Goal: Entertainment & Leisure: Consume media (video, audio)

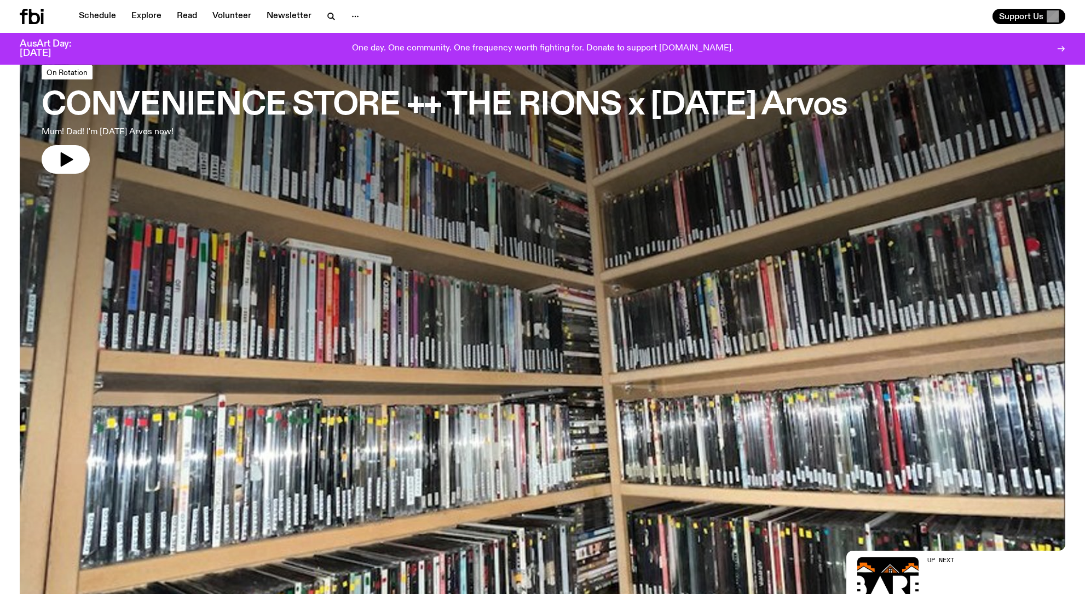
scroll to position [67, 0]
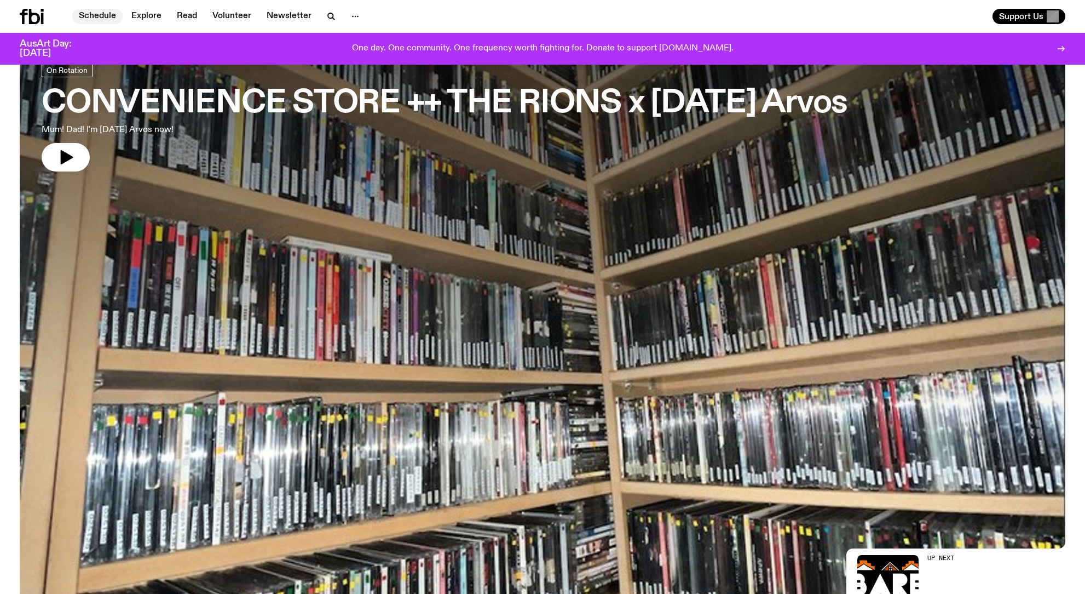
click at [92, 12] on link "Schedule" at bounding box center [97, 16] width 50 height 15
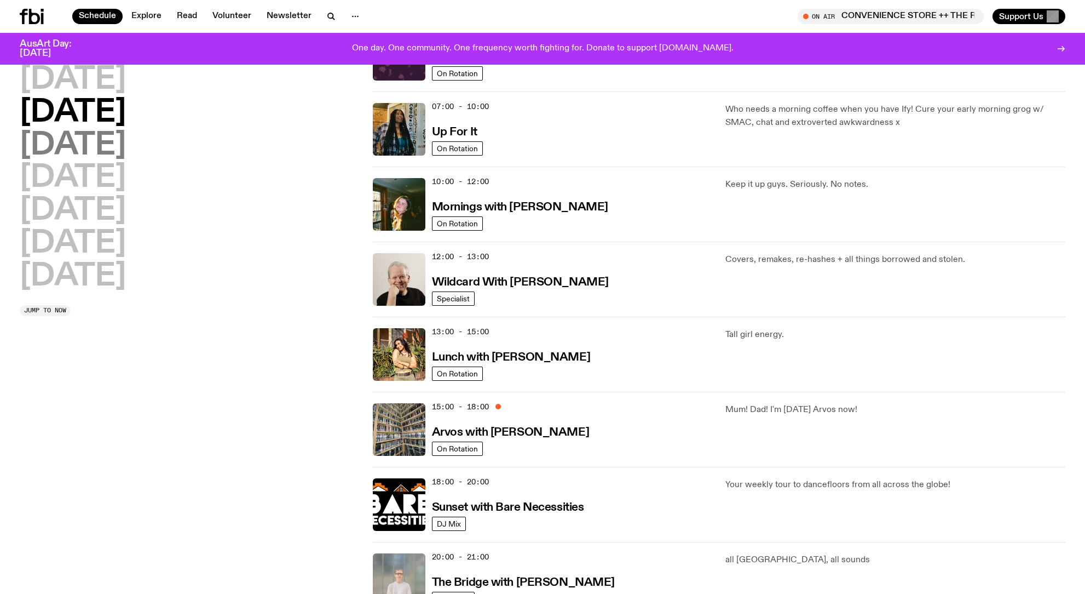
scroll to position [88, 0]
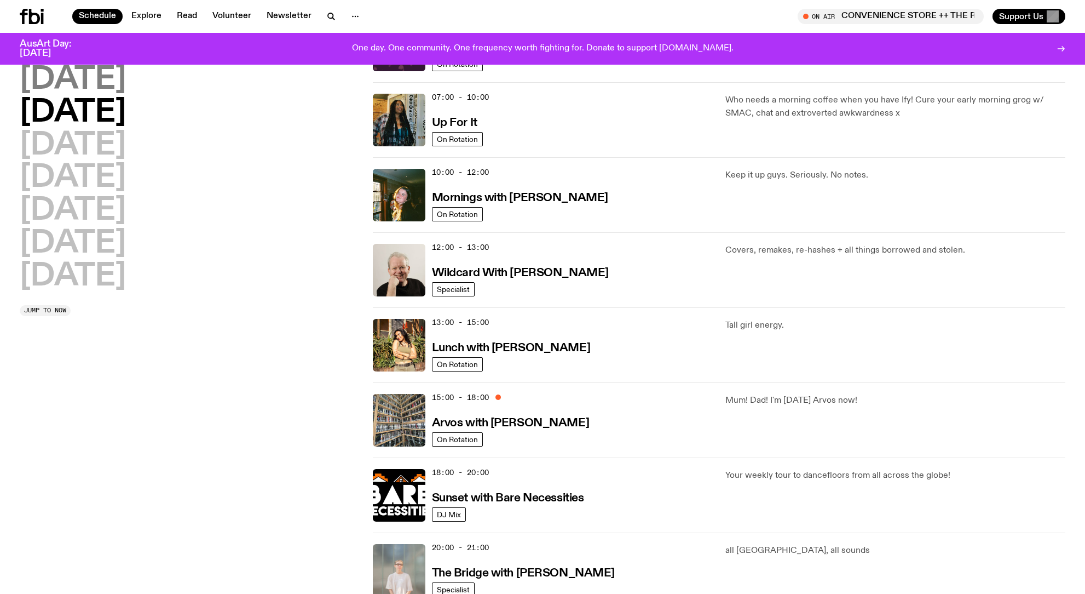
click at [112, 89] on h2 "[DATE]" at bounding box center [73, 80] width 106 height 31
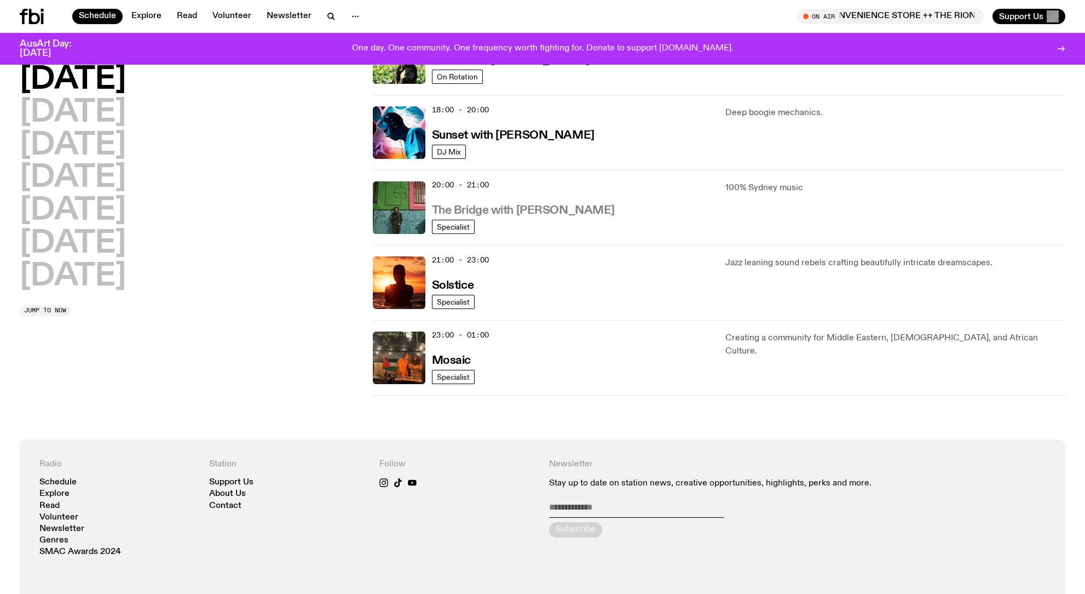
scroll to position [451, 0]
click at [485, 132] on h3 "Sunset with [PERSON_NAME]" at bounding box center [513, 134] width 163 height 11
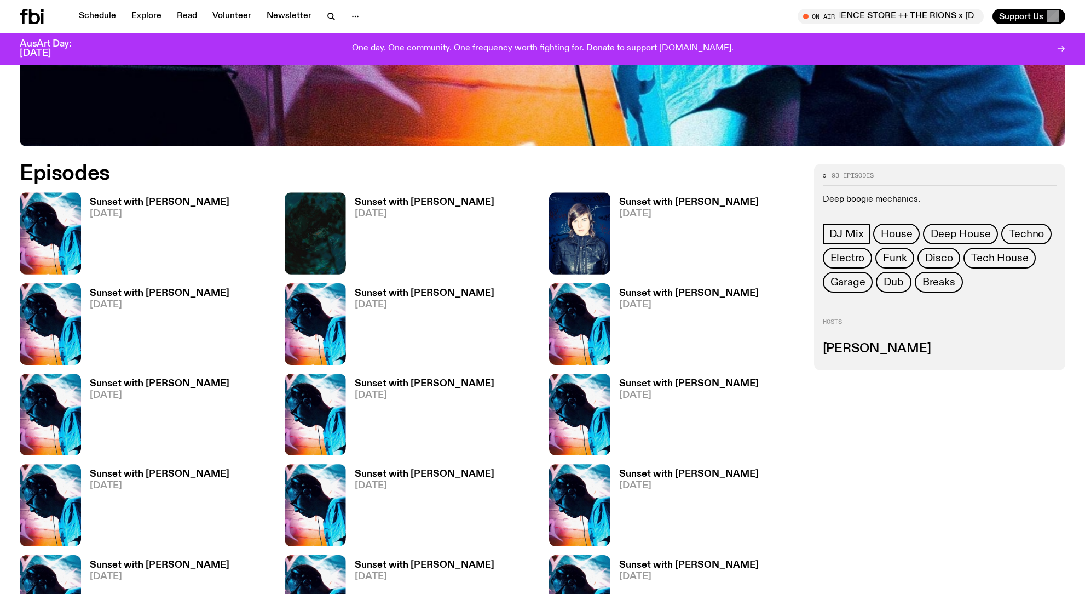
scroll to position [609, 0]
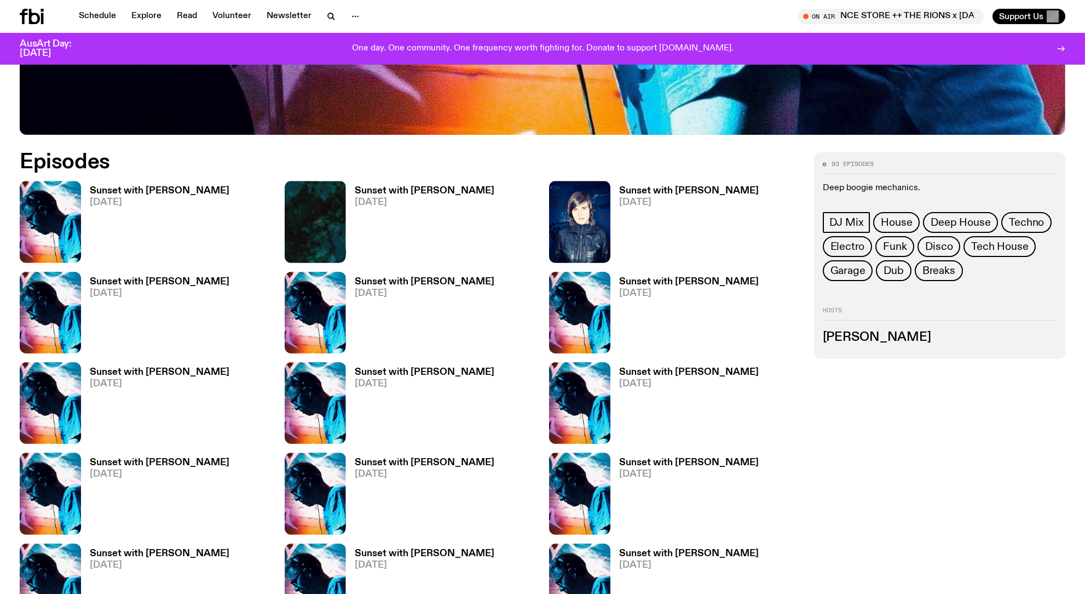
click at [112, 190] on h3 "Sunset with [PERSON_NAME]" at bounding box center [160, 190] width 140 height 9
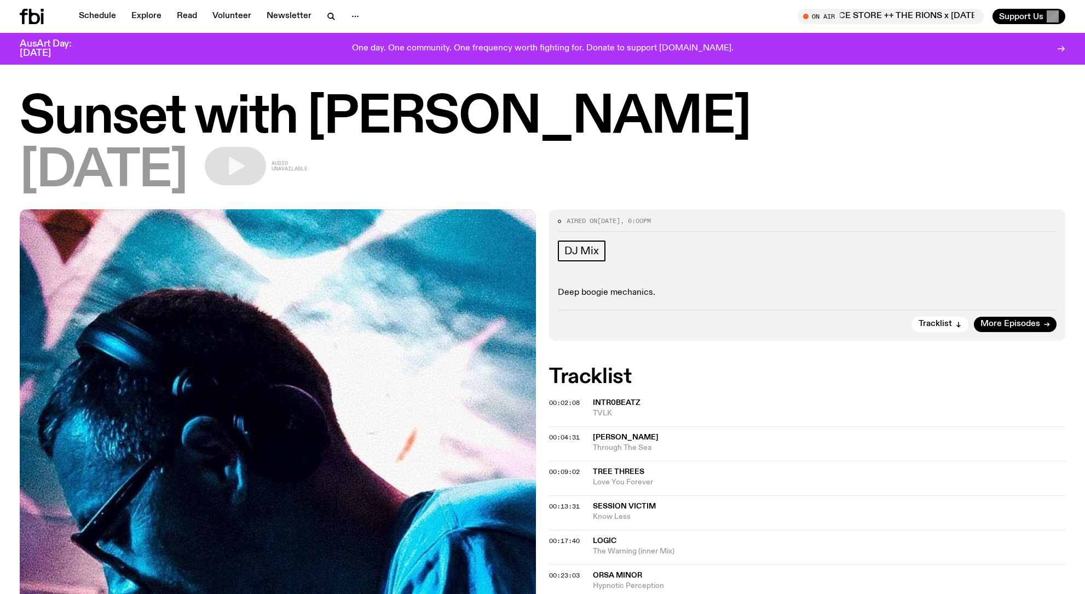
scroll to position [2, 1]
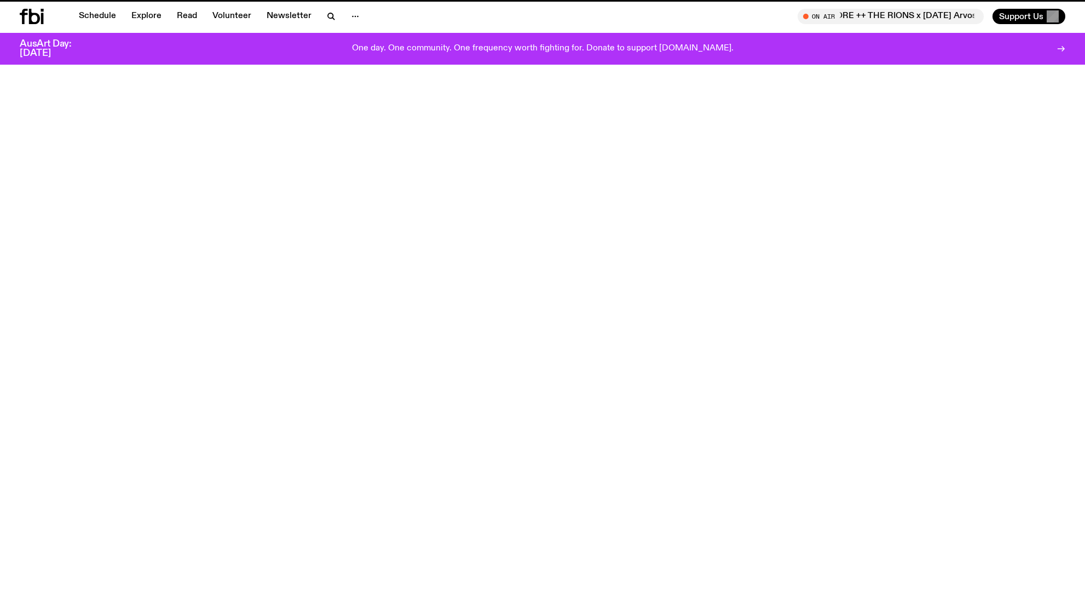
scroll to position [609, 0]
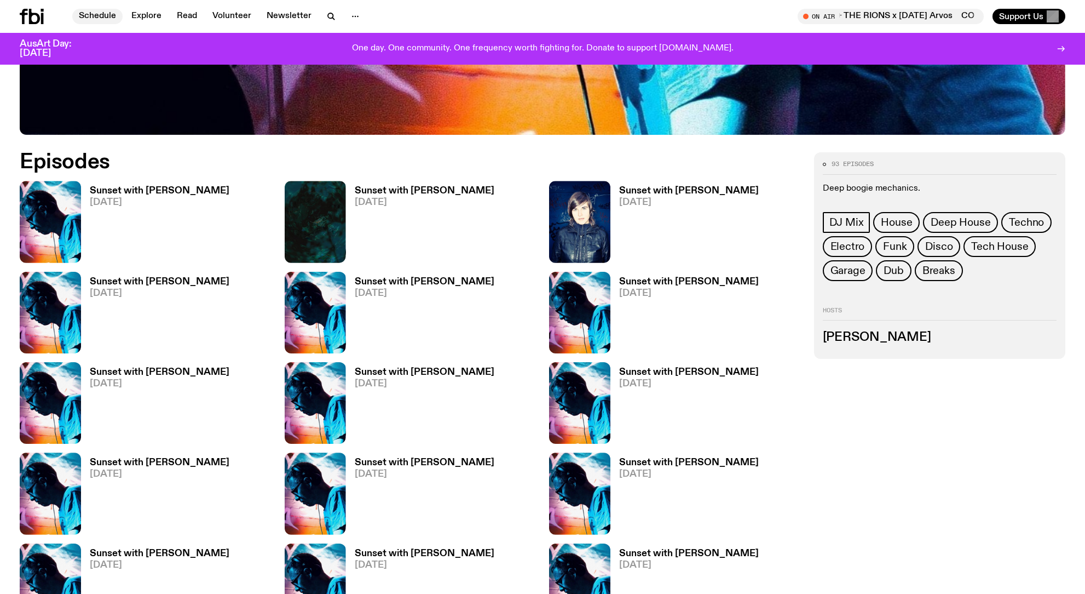
click at [97, 16] on link "Schedule" at bounding box center [97, 16] width 50 height 15
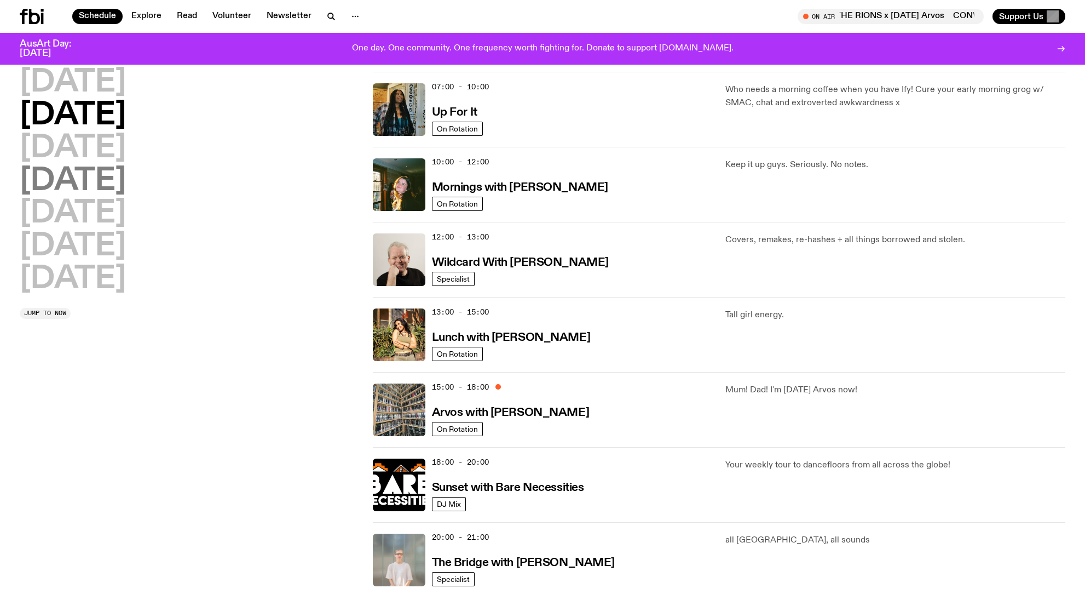
scroll to position [103, 0]
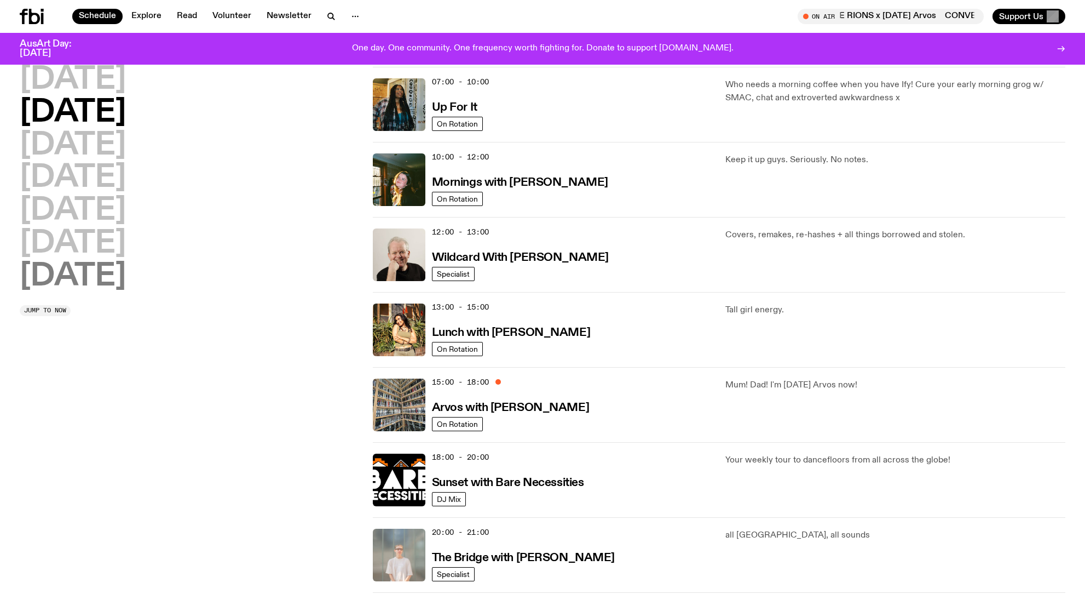
click at [97, 268] on h2 "[DATE]" at bounding box center [73, 276] width 106 height 31
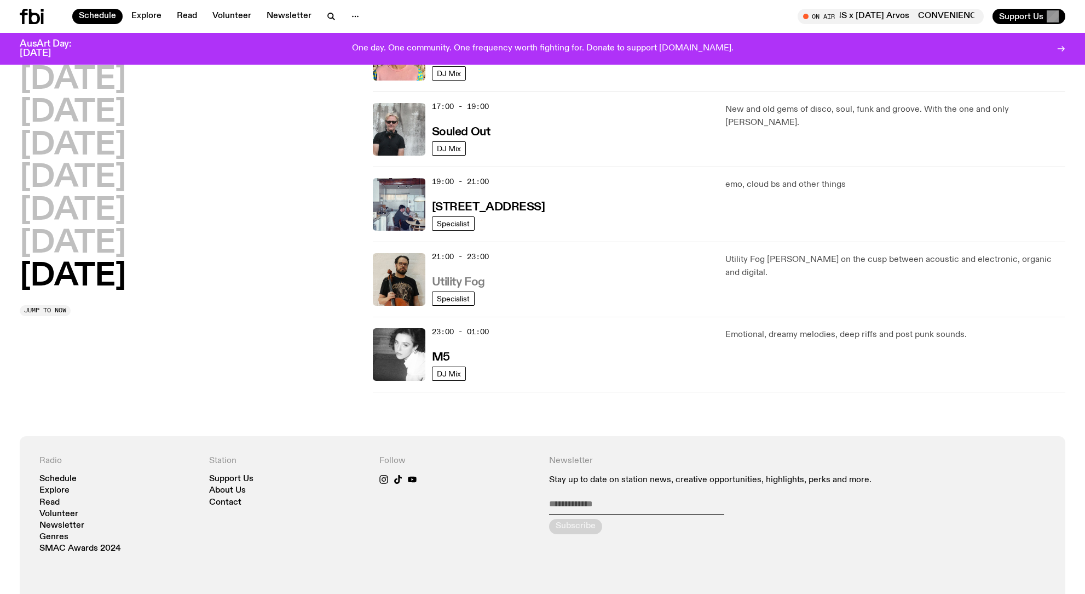
scroll to position [679, 0]
click at [458, 281] on h3 "Utility Fog" at bounding box center [458, 282] width 53 height 11
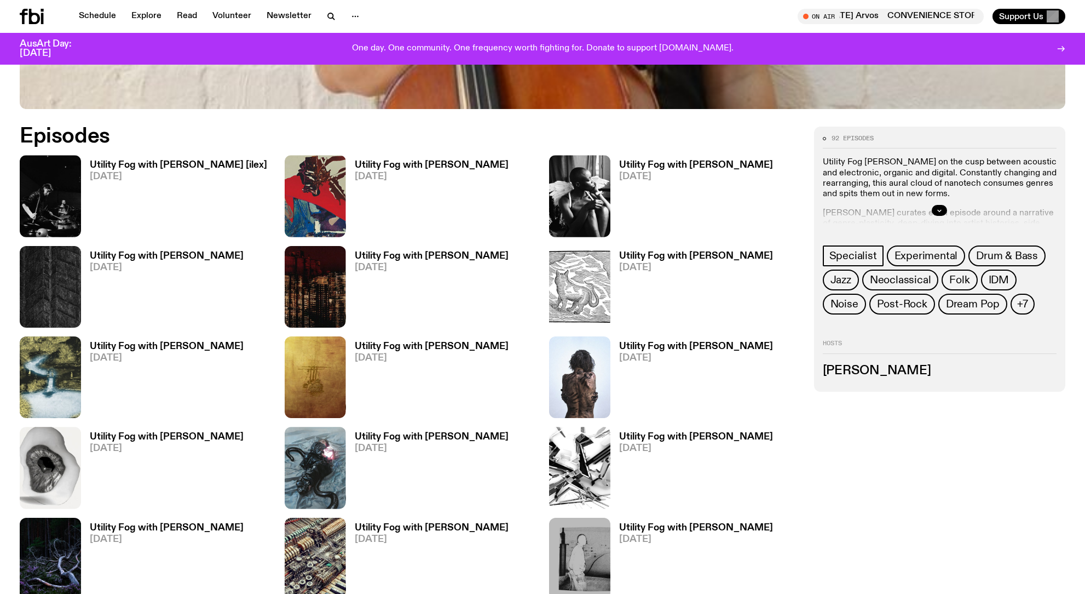
scroll to position [639, 0]
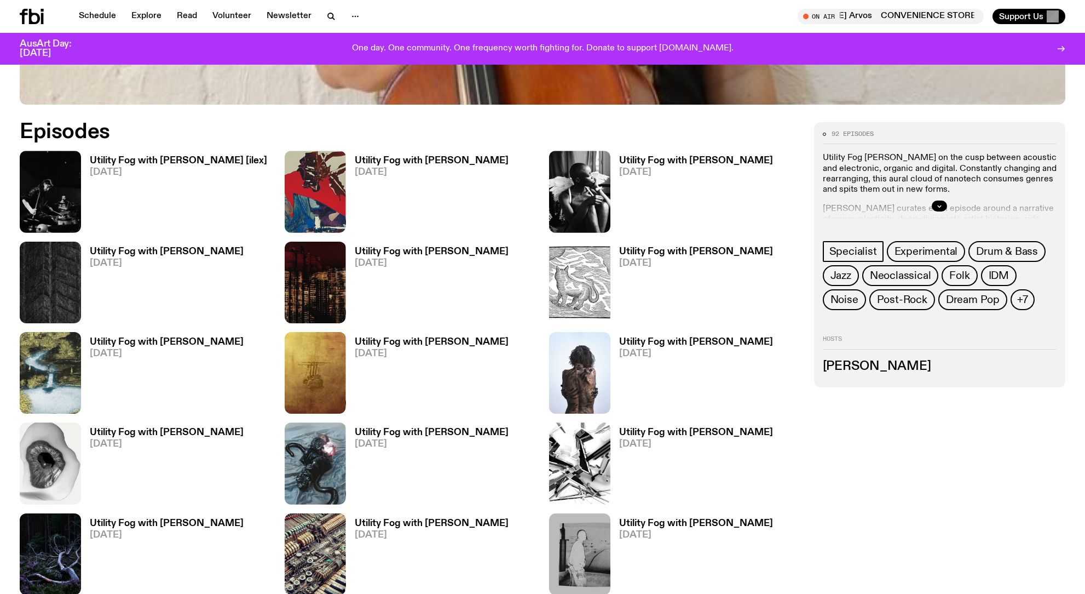
click at [146, 164] on h3 "Utility Fog with [PERSON_NAME] [ilex]" at bounding box center [178, 160] width 177 height 9
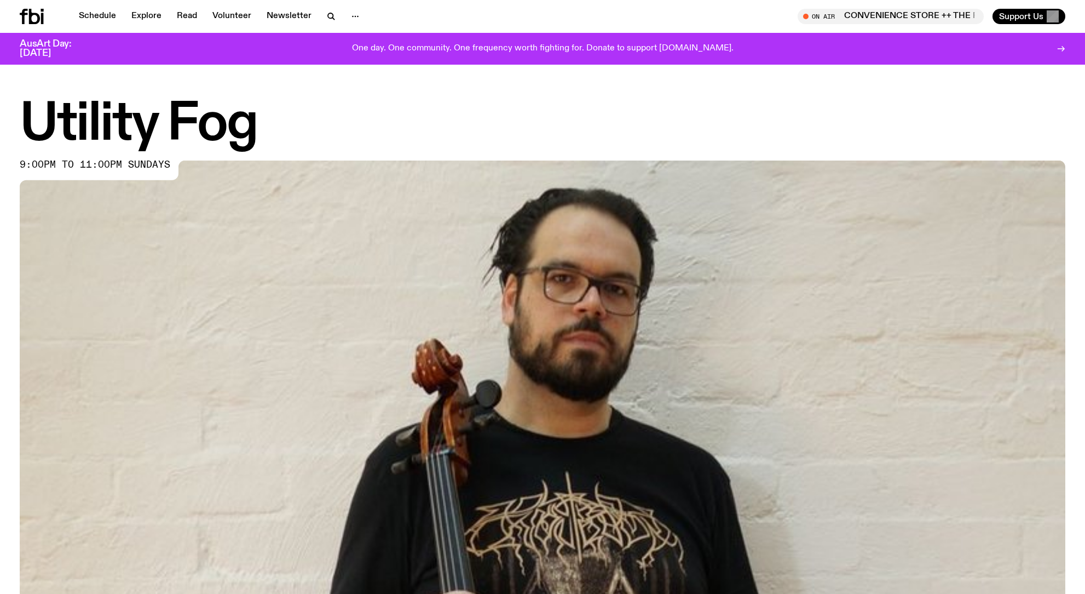
scroll to position [639, 0]
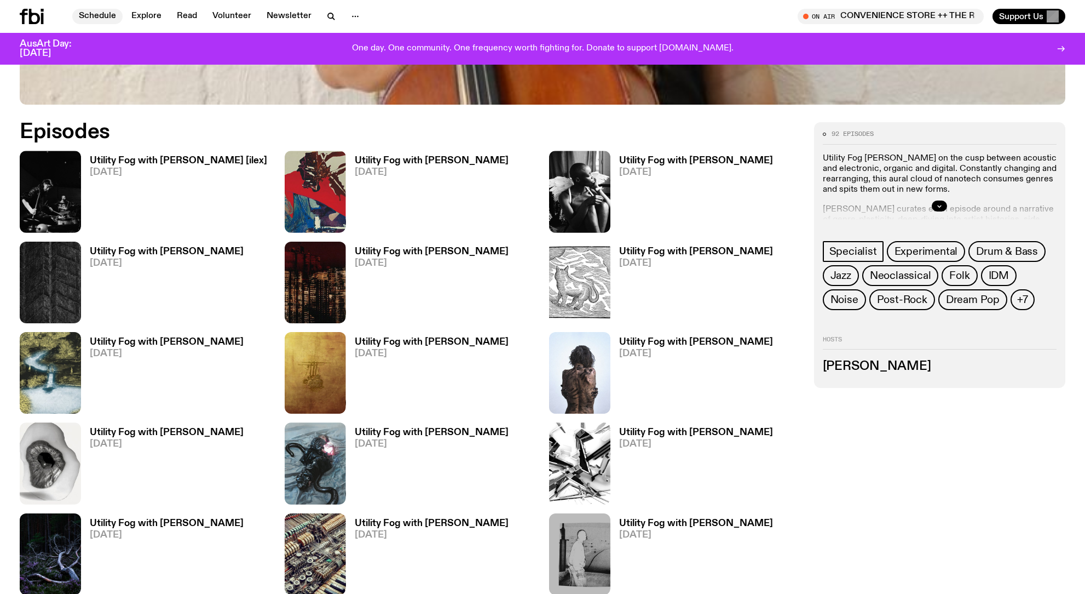
click at [98, 12] on link "Schedule" at bounding box center [97, 16] width 50 height 15
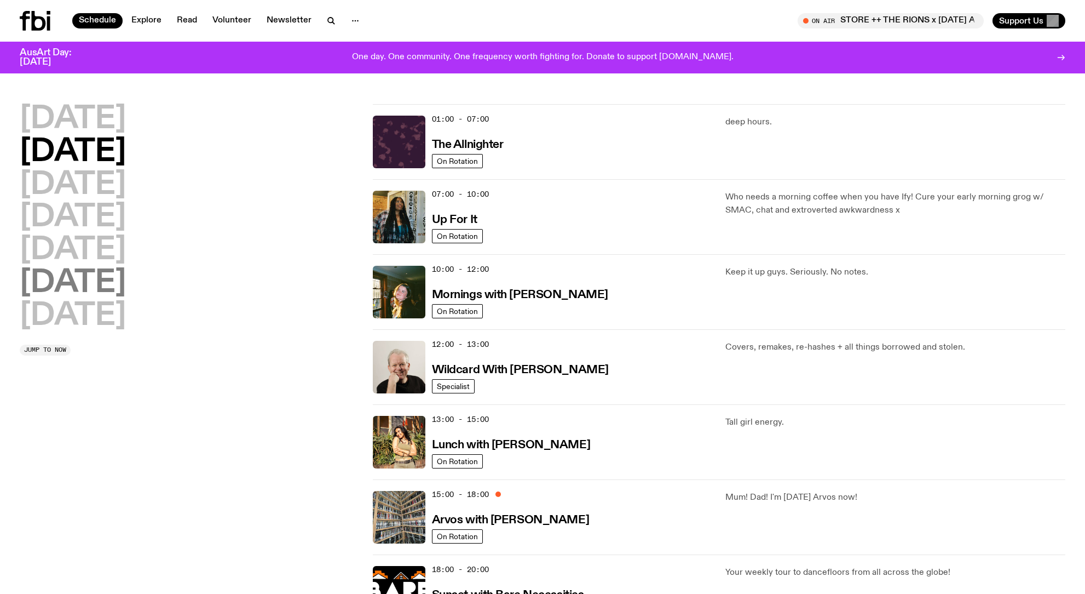
click at [123, 286] on h2 "[DATE]" at bounding box center [73, 283] width 106 height 31
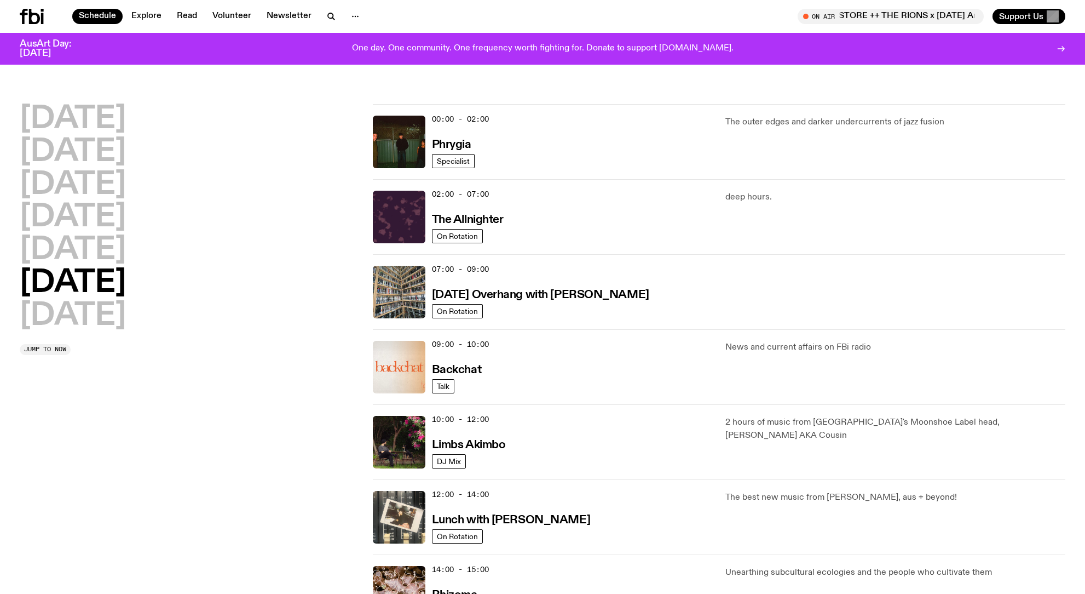
scroll to position [31, 0]
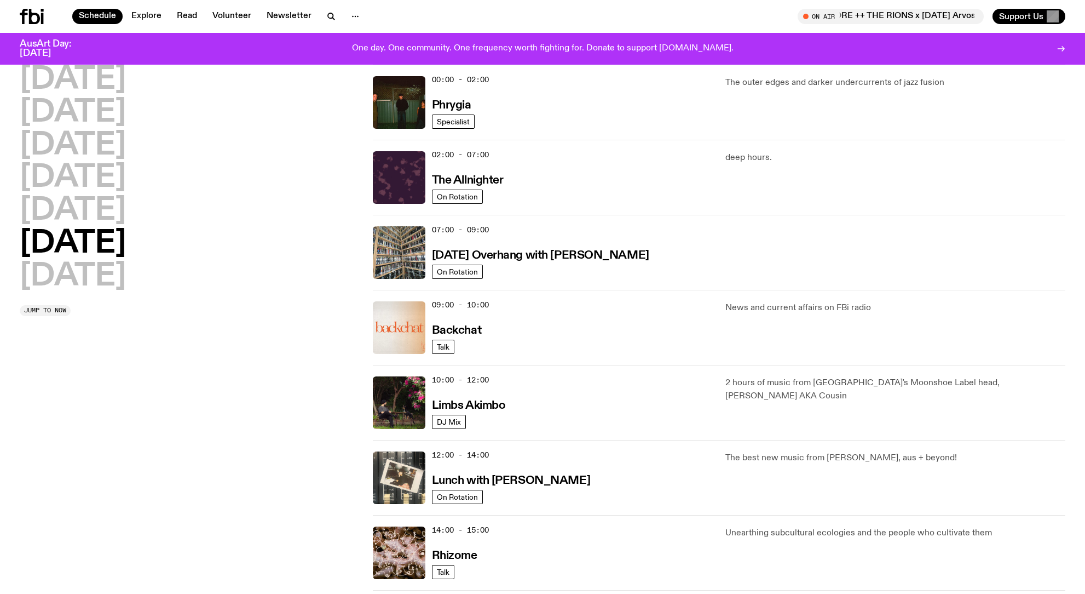
click at [60, 237] on h2 "[DATE]" at bounding box center [73, 243] width 106 height 31
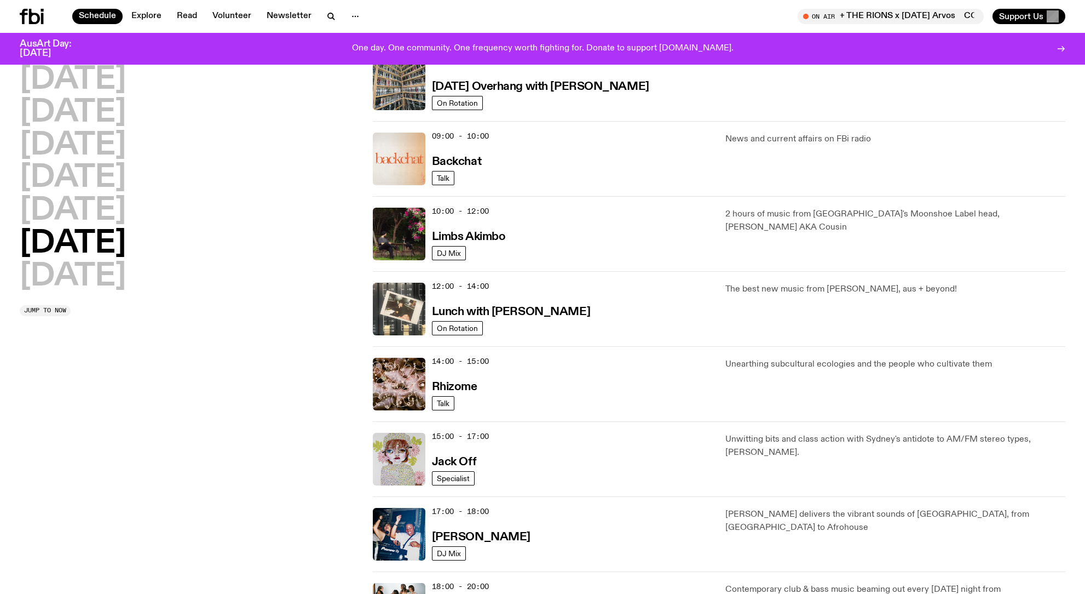
scroll to position [204, 0]
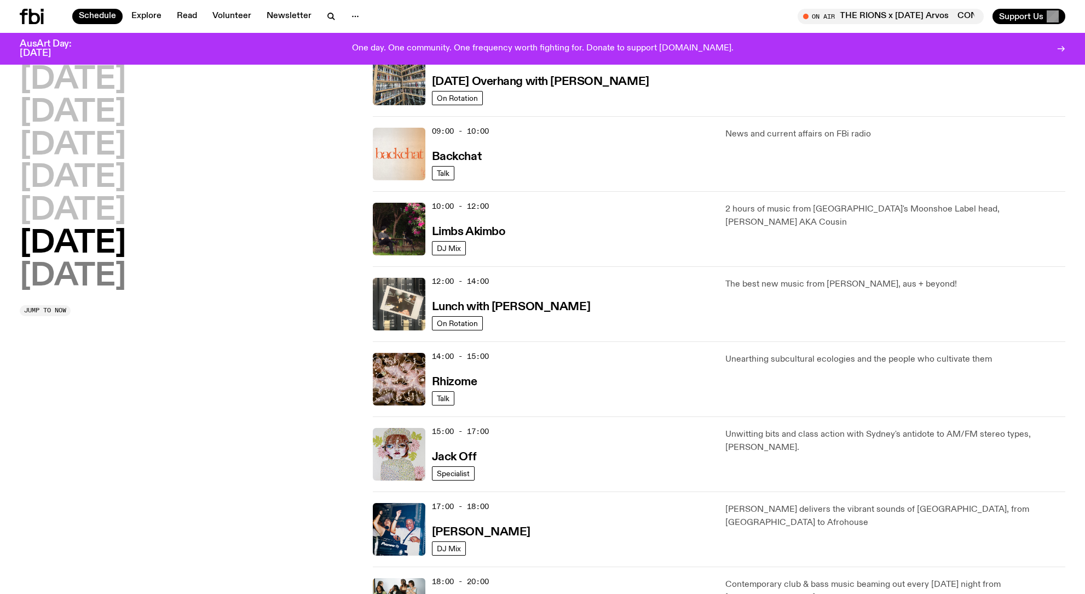
click at [107, 267] on h2 "[DATE]" at bounding box center [73, 276] width 106 height 31
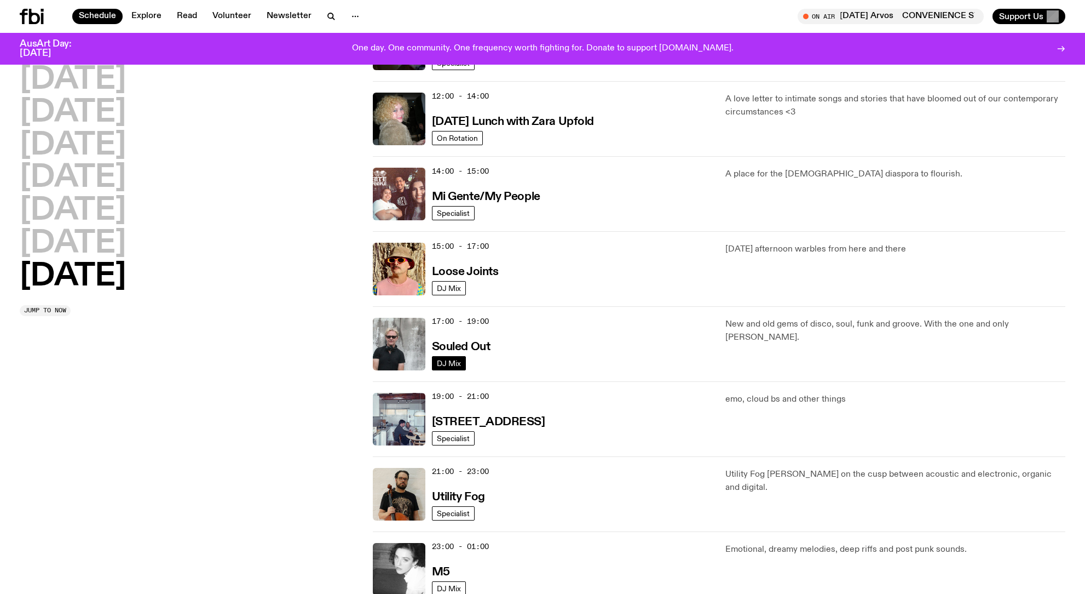
scroll to position [466, 0]
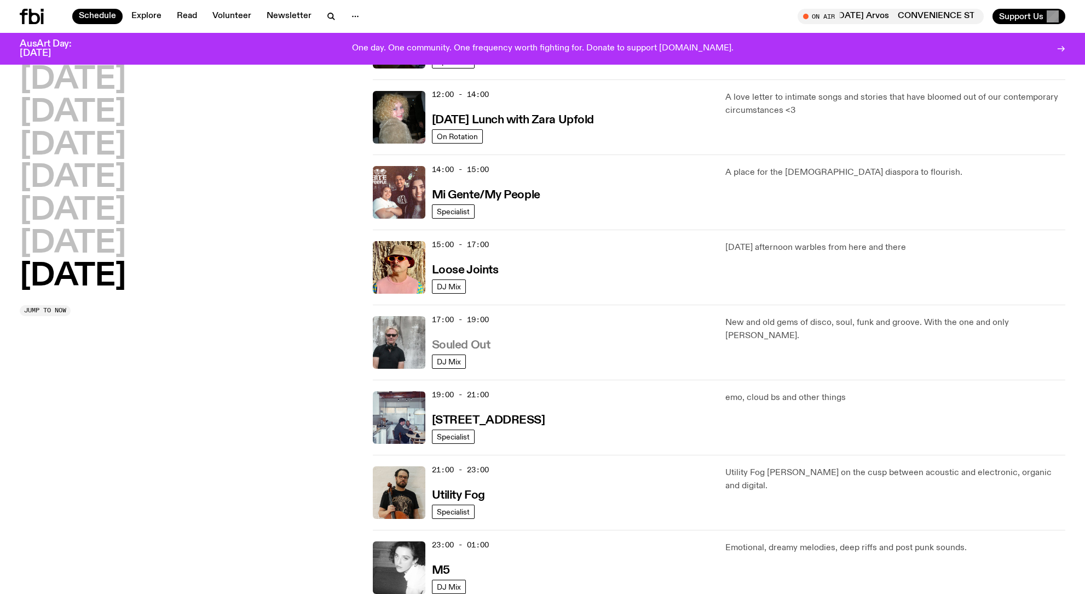
click at [454, 345] on h3 "Souled Out" at bounding box center [461, 344] width 59 height 11
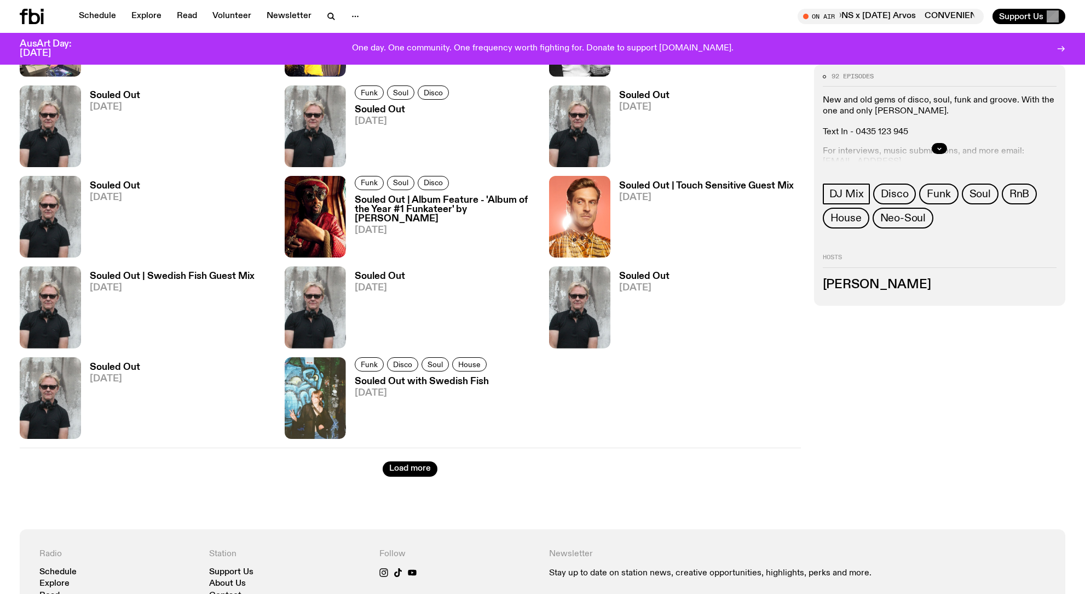
scroll to position [1339, 0]
click at [425, 464] on button "Load more" at bounding box center [410, 467] width 55 height 15
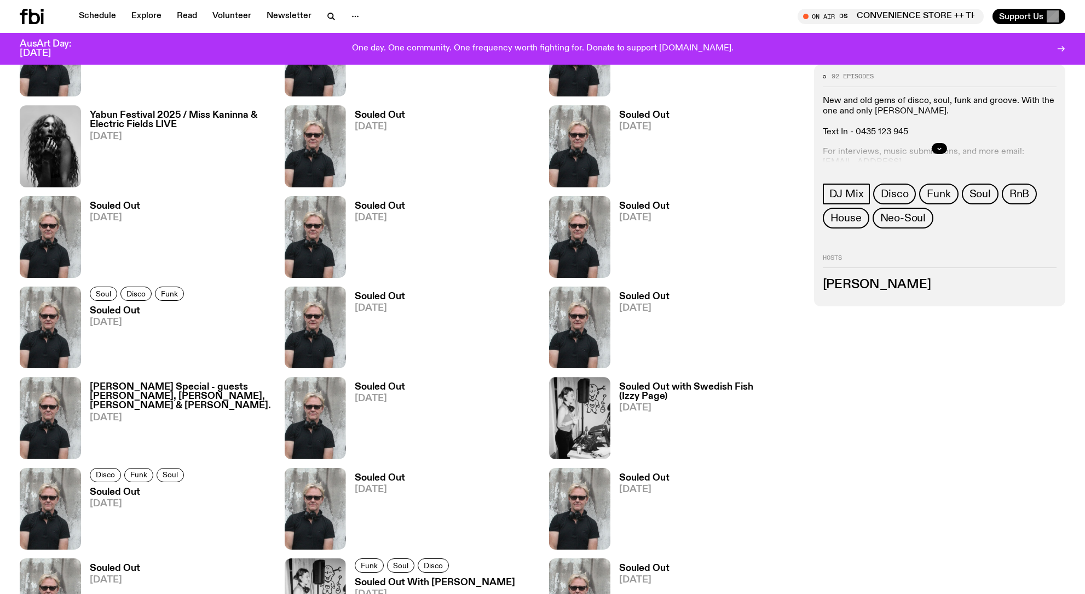
scroll to position [1774, 0]
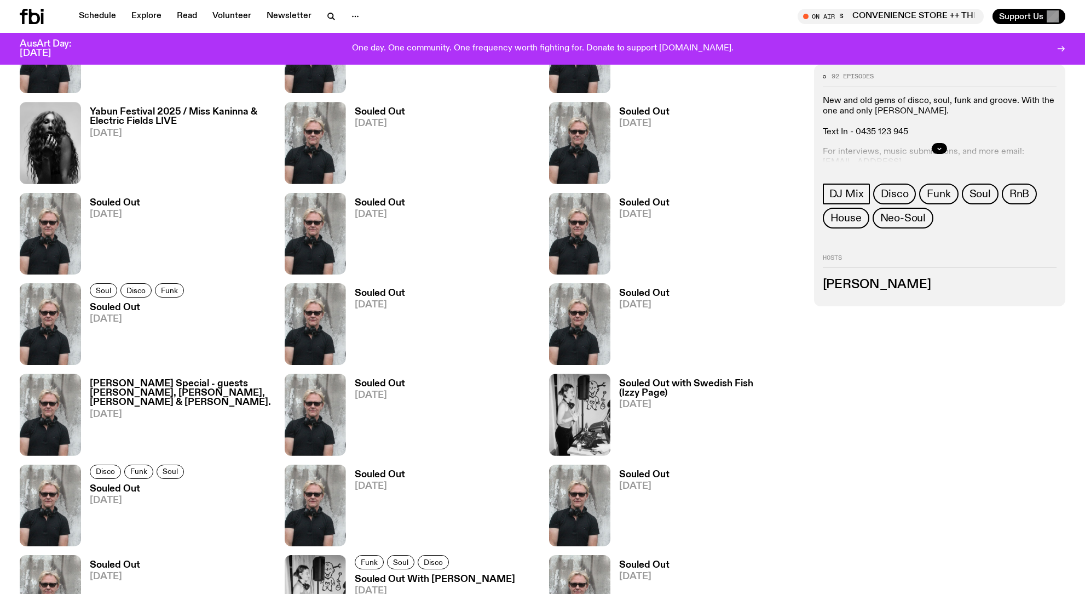
click at [126, 404] on h3 "[PERSON_NAME] Special - guests [PERSON_NAME], [PERSON_NAME], [PERSON_NAME] & [P…" at bounding box center [181, 393] width 182 height 28
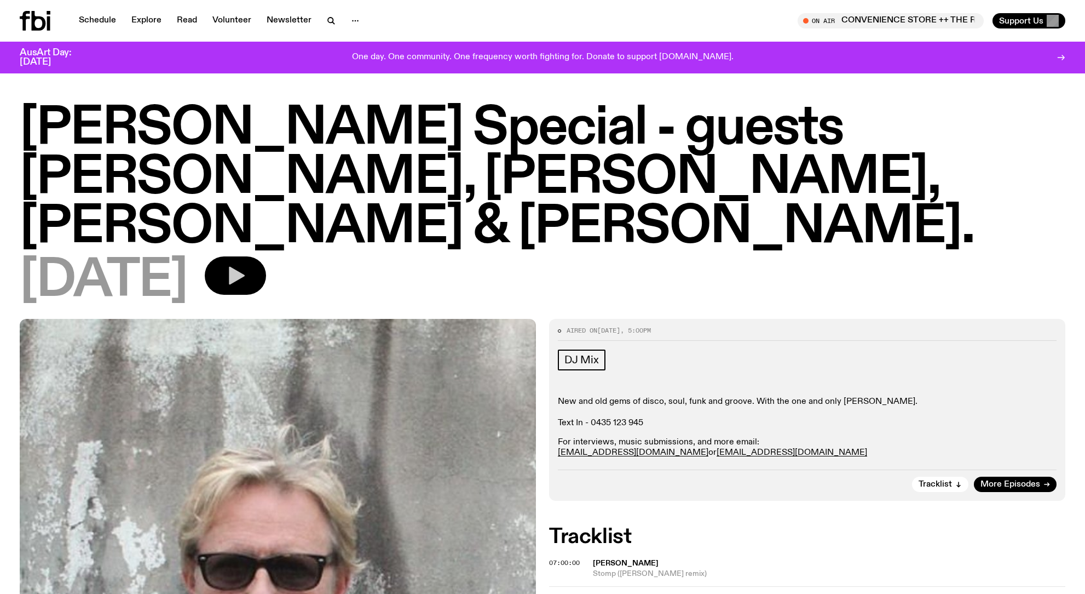
click at [266, 281] on button "button" at bounding box center [235, 275] width 61 height 38
